Goal: Task Accomplishment & Management: Manage account settings

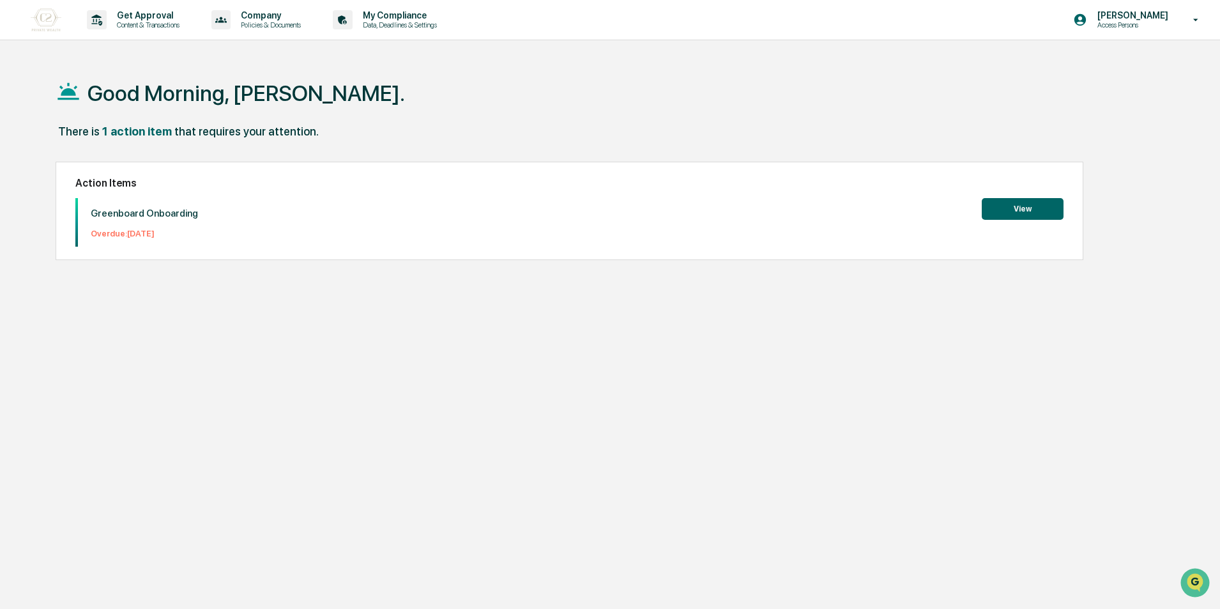
click at [1019, 204] on button "View" at bounding box center [1023, 209] width 82 height 22
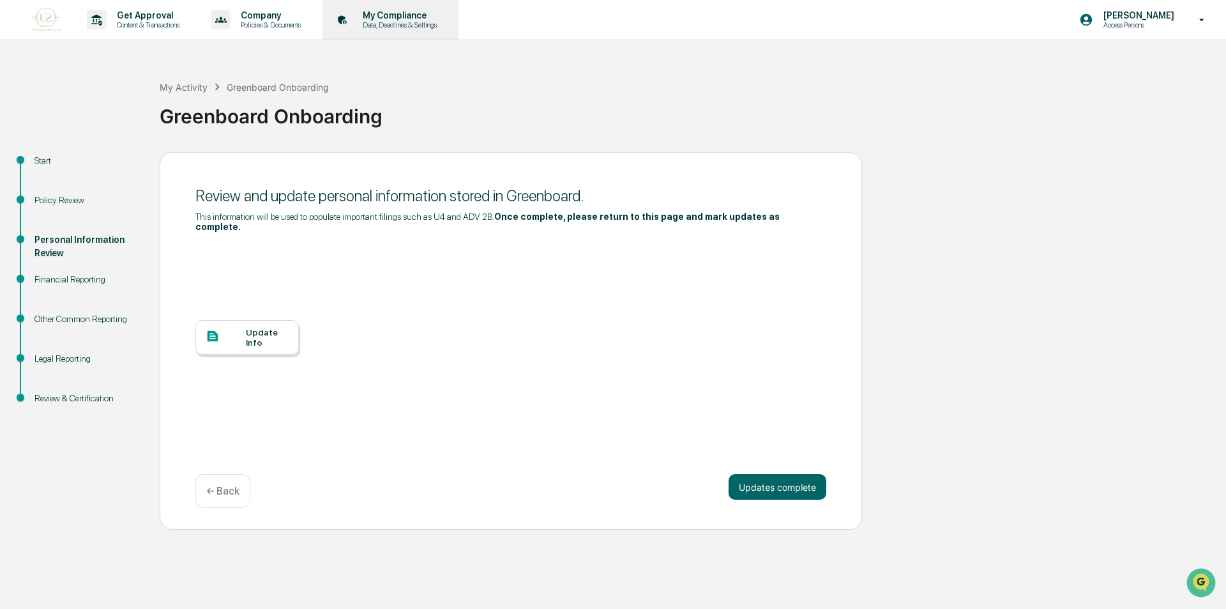
click at [391, 17] on p "My Compliance" at bounding box center [398, 15] width 91 height 10
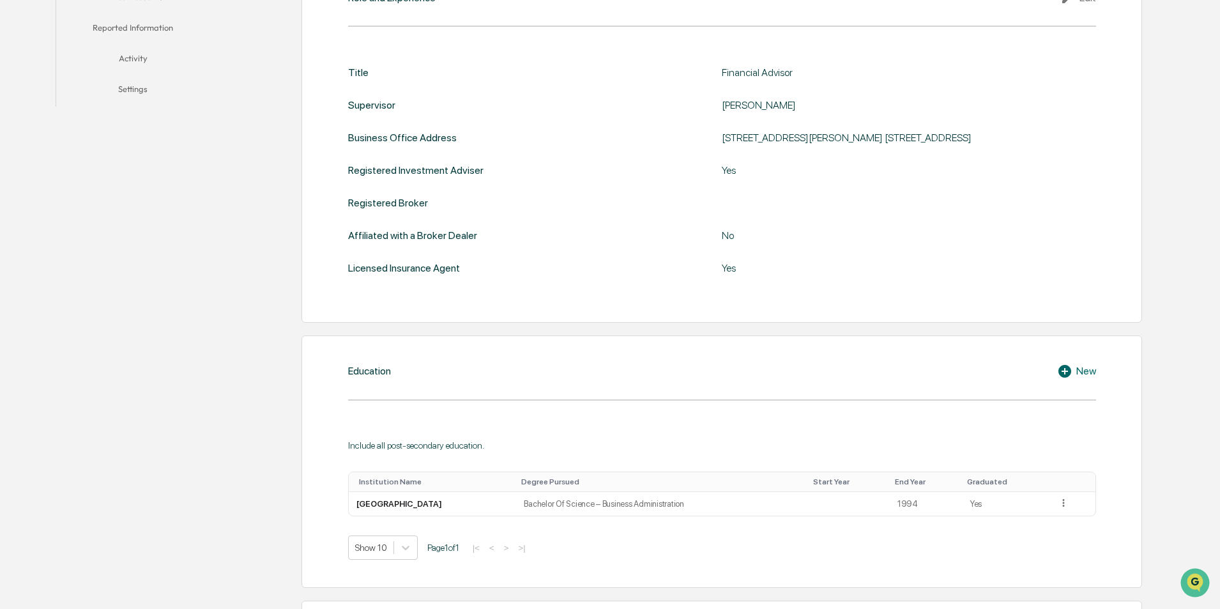
scroll to position [192, 0]
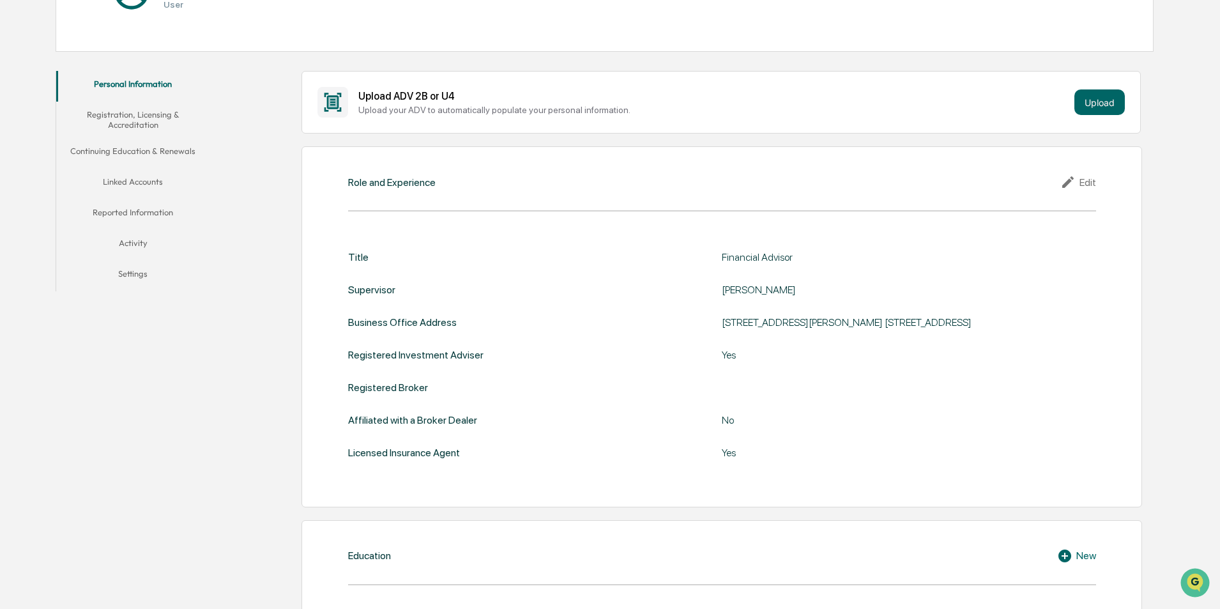
click at [125, 275] on button "Settings" at bounding box center [132, 276] width 153 height 31
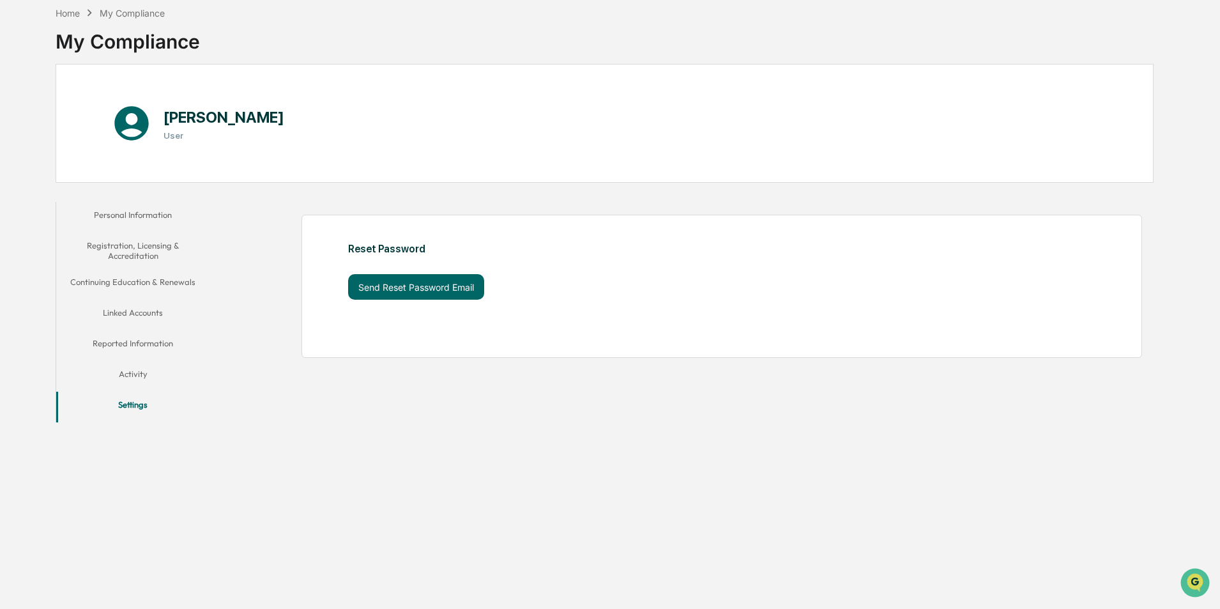
scroll to position [61, 0]
click at [144, 380] on button "Activity" at bounding box center [132, 376] width 153 height 31
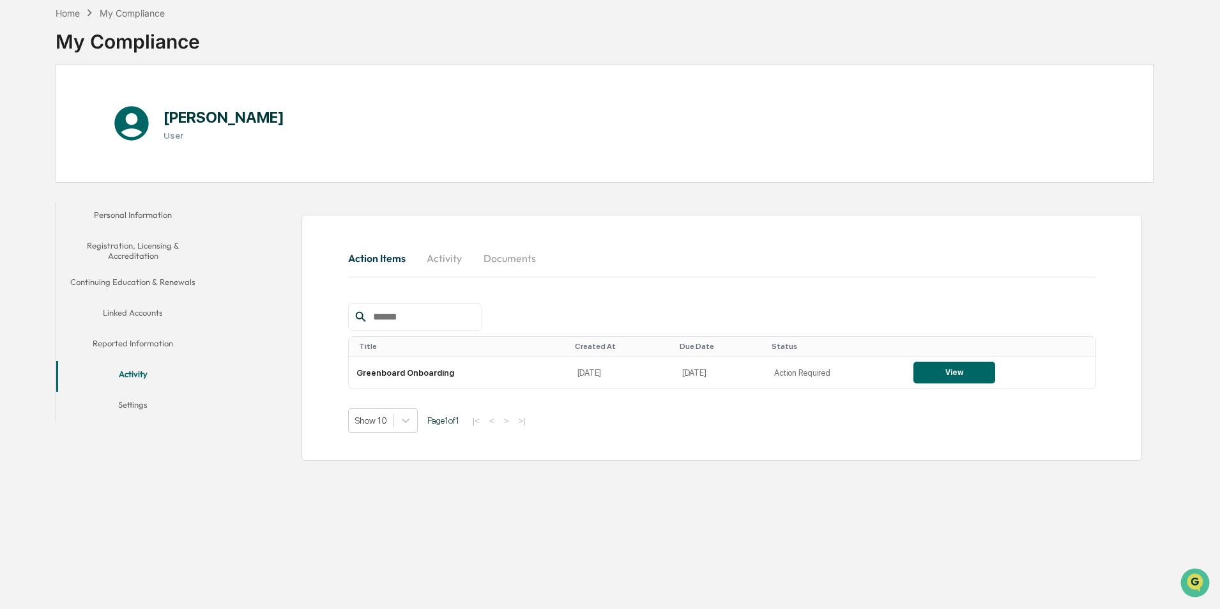
click at [137, 347] on button "Reported Information" at bounding box center [132, 345] width 153 height 31
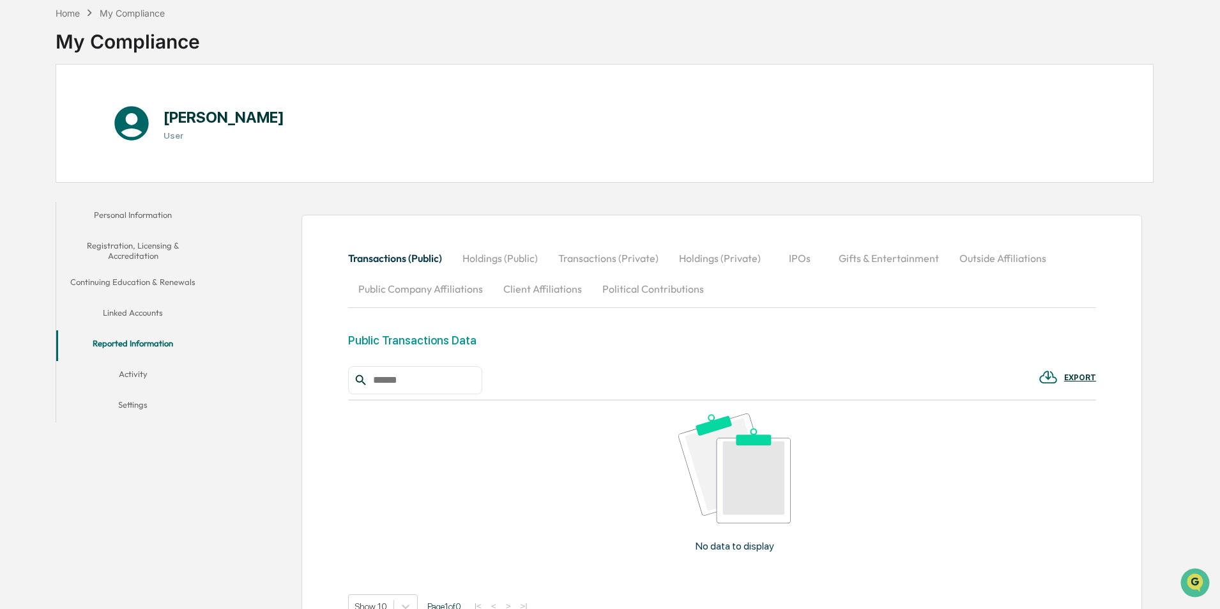
click at [133, 311] on button "Linked Accounts" at bounding box center [132, 315] width 153 height 31
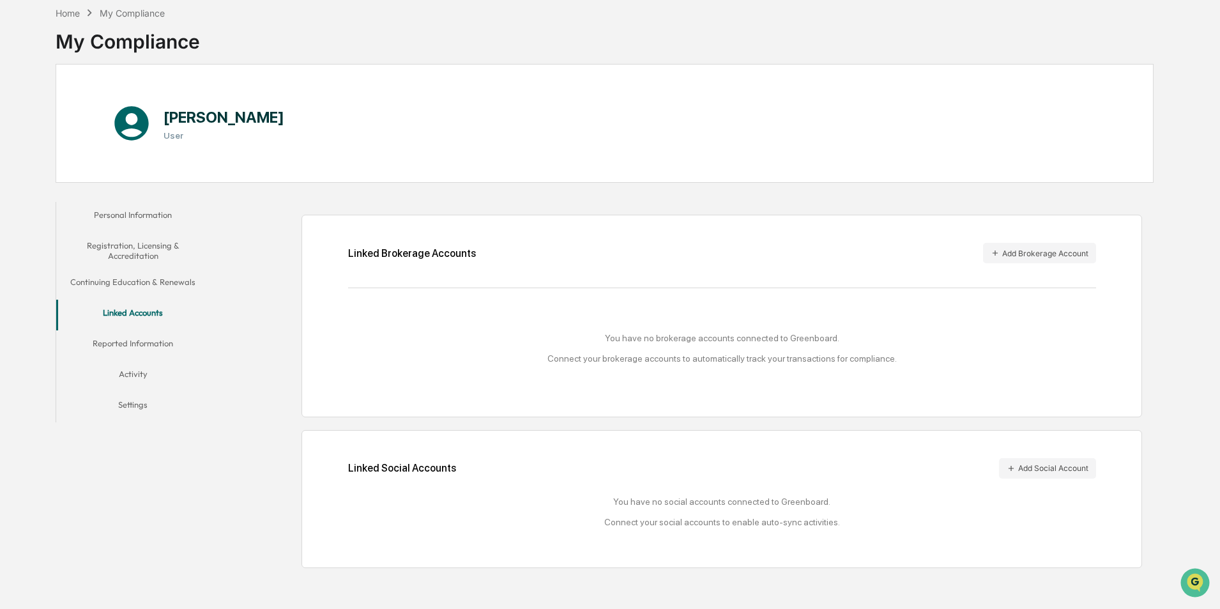
click at [146, 284] on button "Continuing Education & Renewals" at bounding box center [132, 284] width 153 height 31
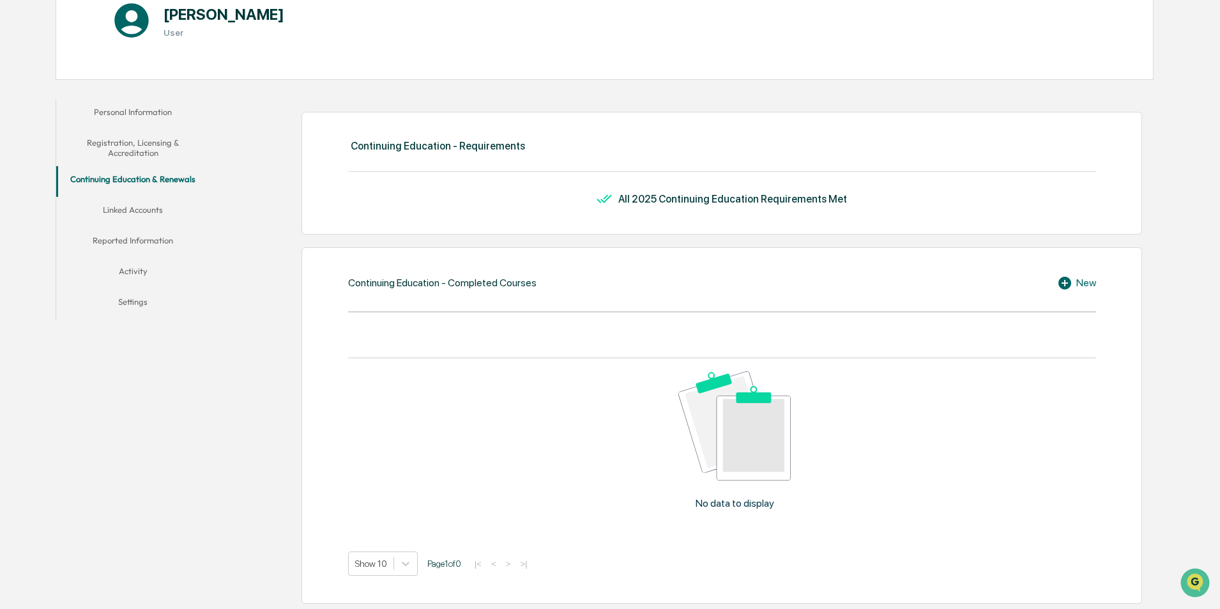
scroll to position [125, 0]
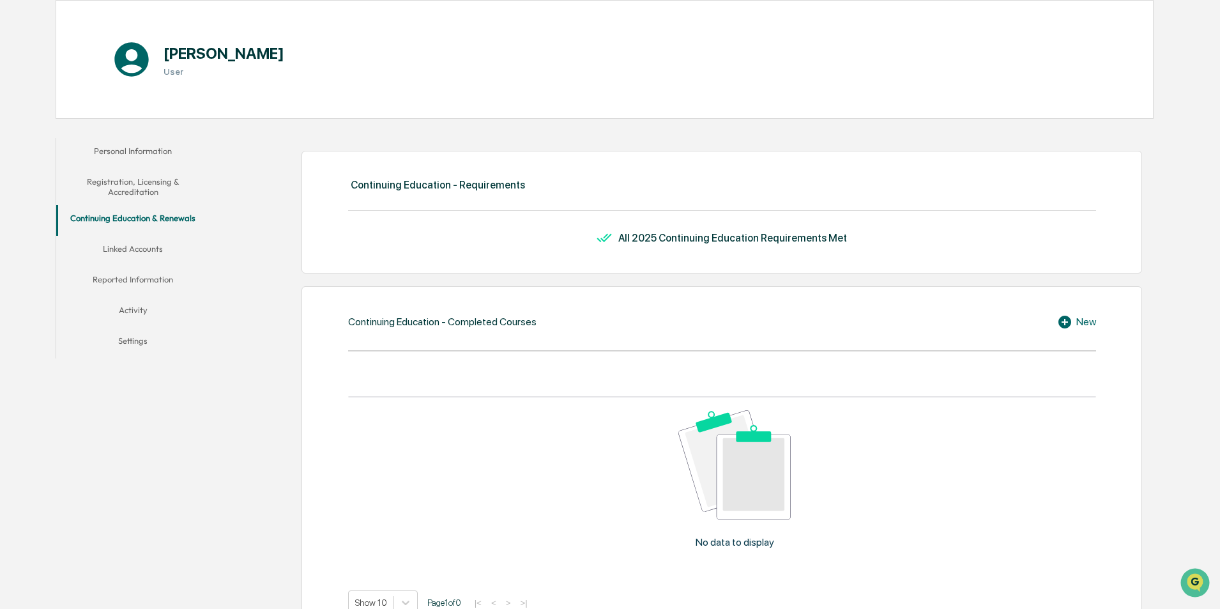
click at [149, 188] on button "Registration, Licensing & Accreditation" at bounding box center [132, 187] width 153 height 36
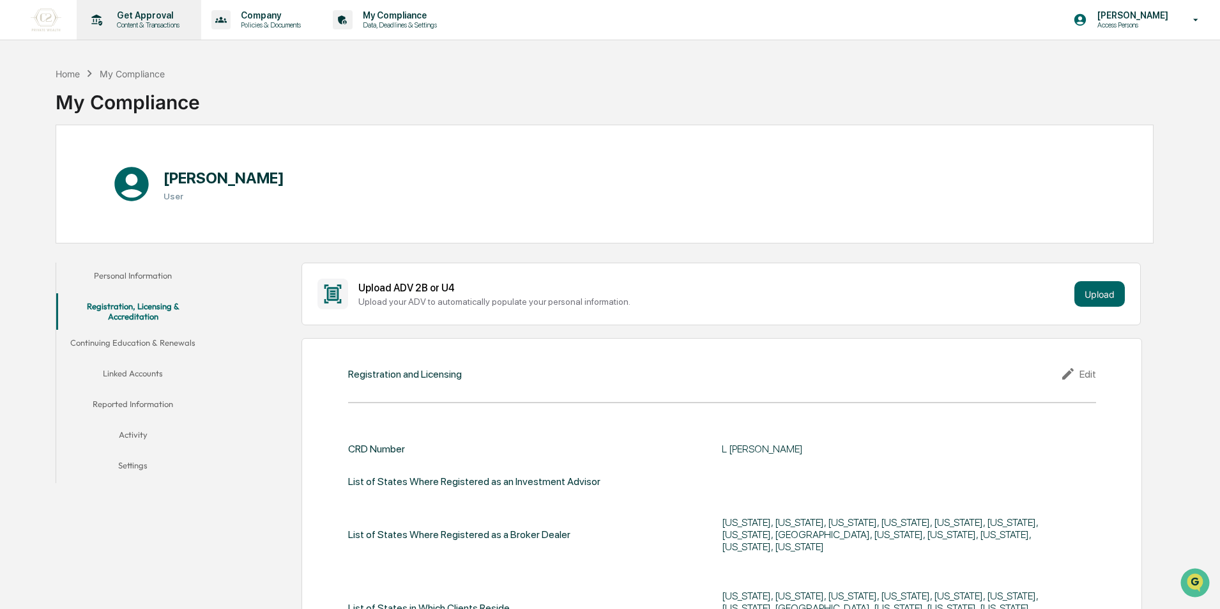
click at [135, 15] on p "Get Approval" at bounding box center [146, 15] width 79 height 10
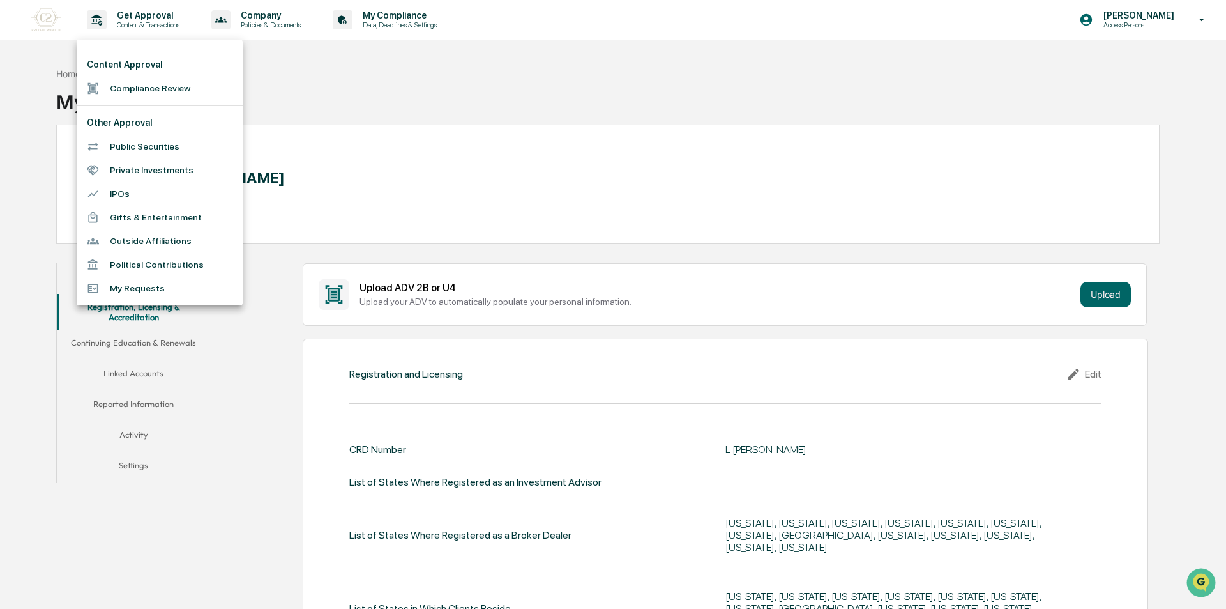
click at [321, 82] on div at bounding box center [613, 304] width 1226 height 609
